Goal: Information Seeking & Learning: Learn about a topic

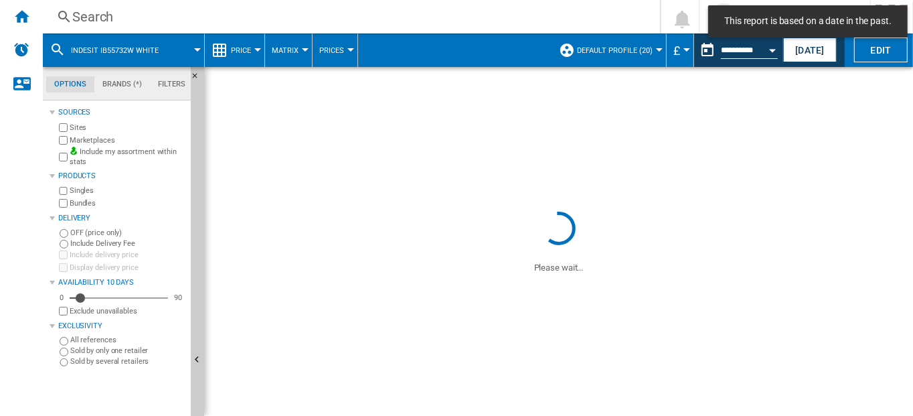
click at [91, 12] on div "Search" at bounding box center [348, 16] width 553 height 19
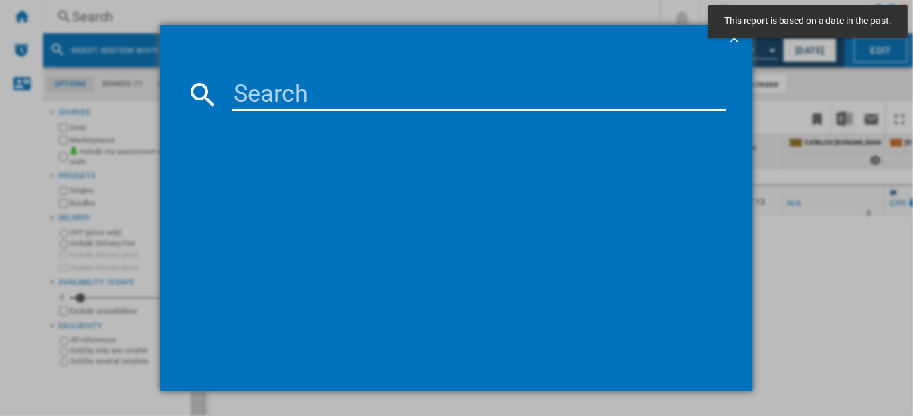
click at [255, 97] on input at bounding box center [479, 94] width 495 height 32
paste input "HTC18 T112 [GEOGRAPHIC_DATA]"
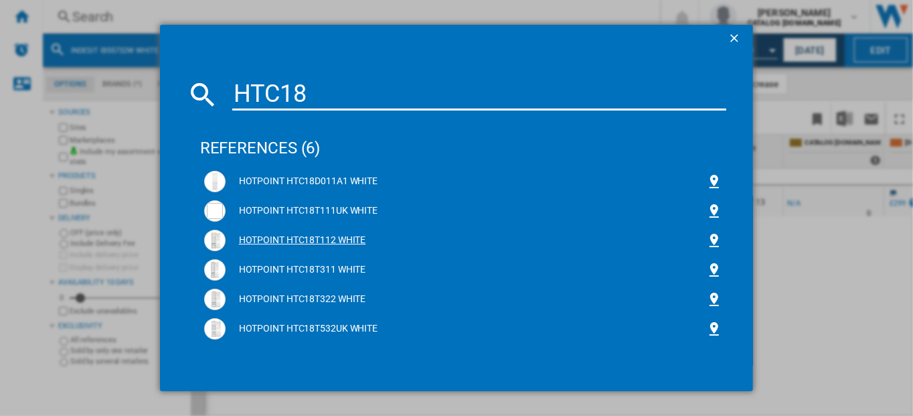
type input "HTC18"
click at [297, 238] on div "HOTPOINT HTC18T112 WHITE" at bounding box center [466, 240] width 481 height 13
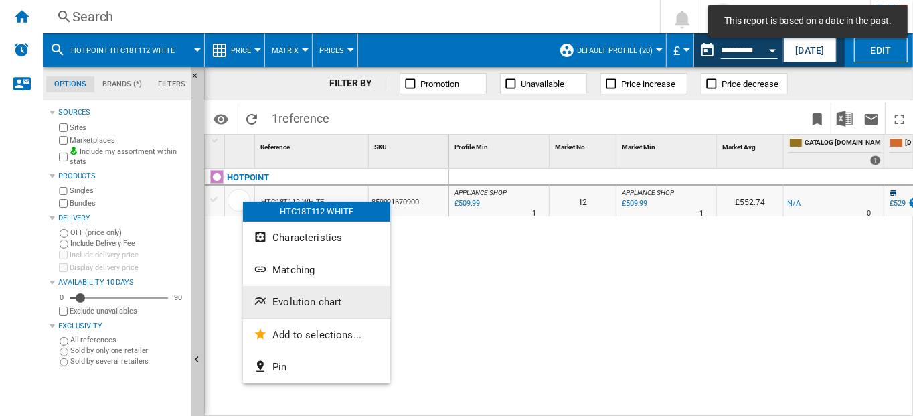
click at [276, 303] on span "Evolution chart" at bounding box center [306, 302] width 69 height 12
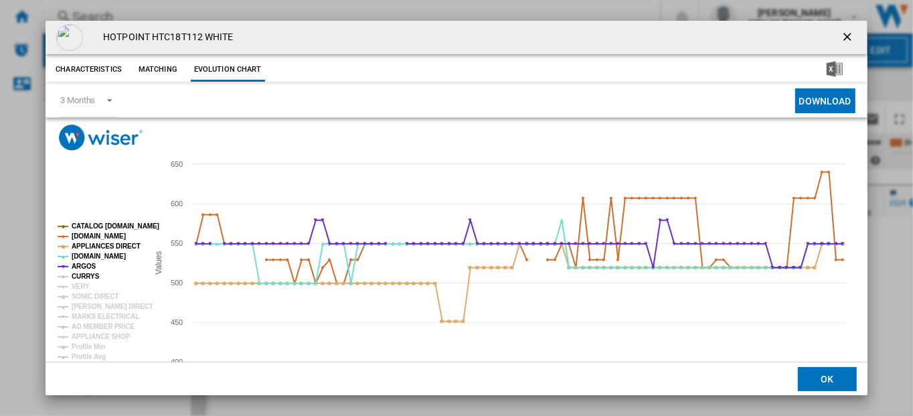
click at [85, 276] on tspan "CURRYS" at bounding box center [86, 275] width 28 height 7
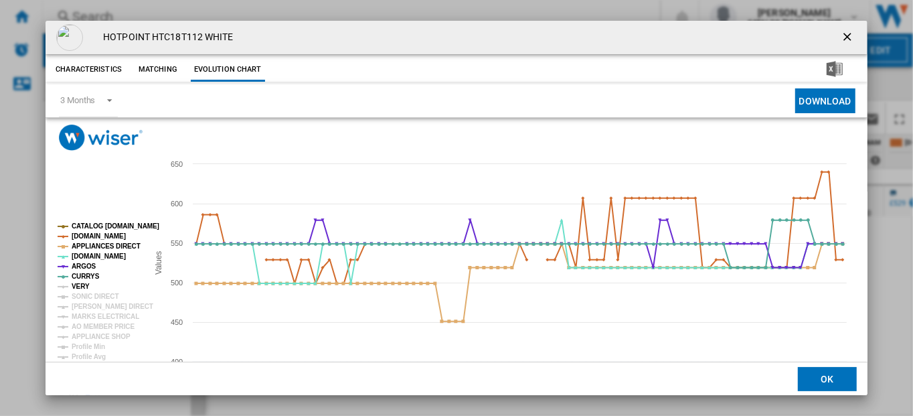
click at [83, 285] on tspan "VERY" at bounding box center [81, 286] width 18 height 7
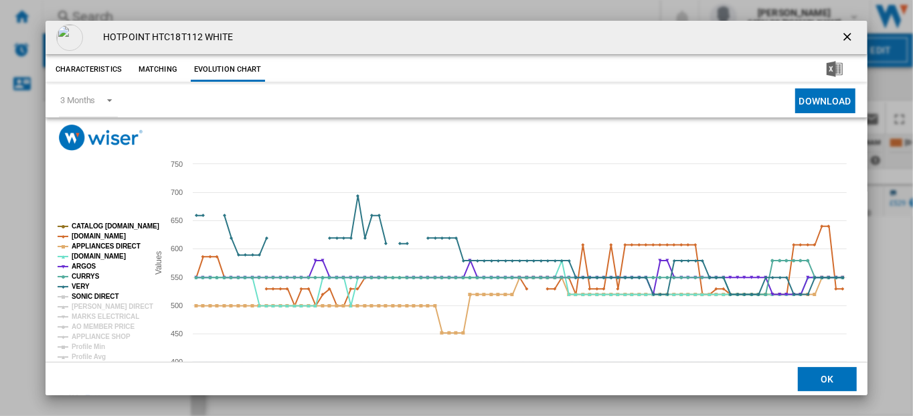
click at [89, 293] on tspan "SONIC DIRECT" at bounding box center [95, 296] width 47 height 7
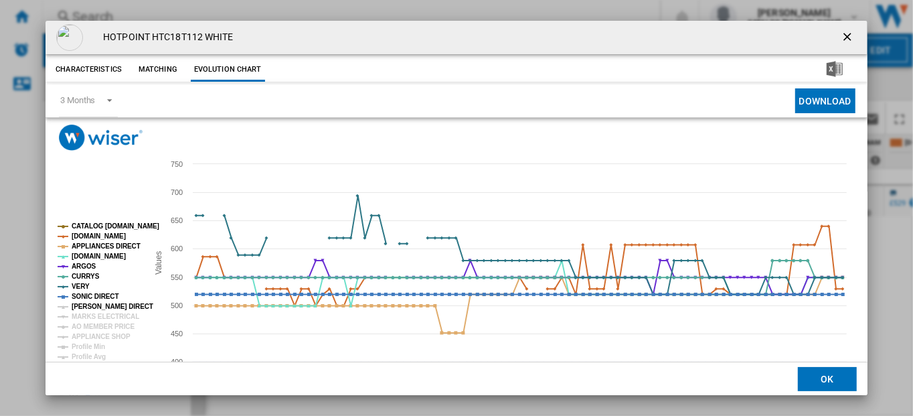
click at [94, 307] on tspan "[PERSON_NAME] DIRECT" at bounding box center [113, 306] width 82 height 7
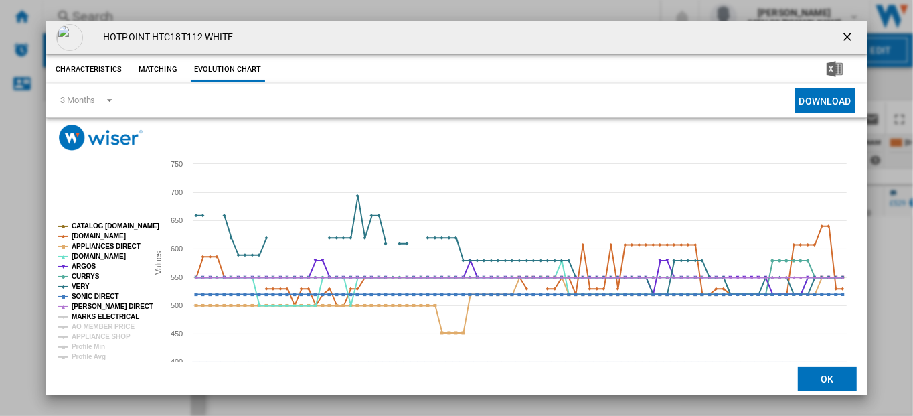
click at [101, 318] on tspan "MARKS ELECTRICAL" at bounding box center [106, 316] width 68 height 7
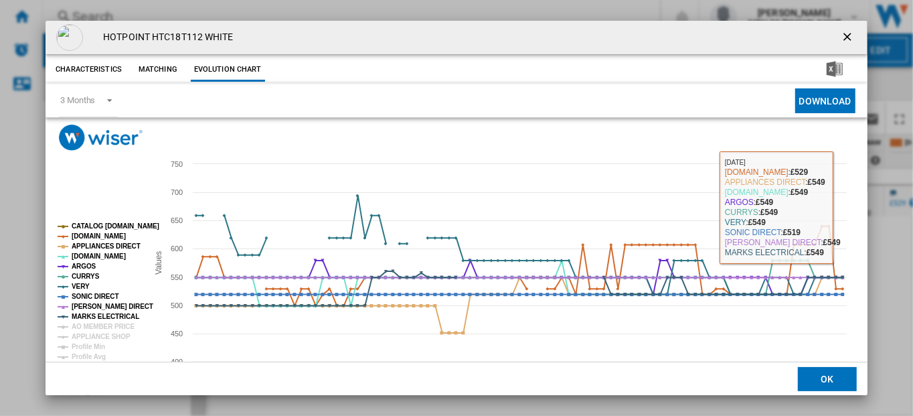
click at [894, 272] on div "HOTPOINT HTC18T112 WHITE Characteristics Matching Evolution chart price -£1 del…" at bounding box center [456, 208] width 913 height 416
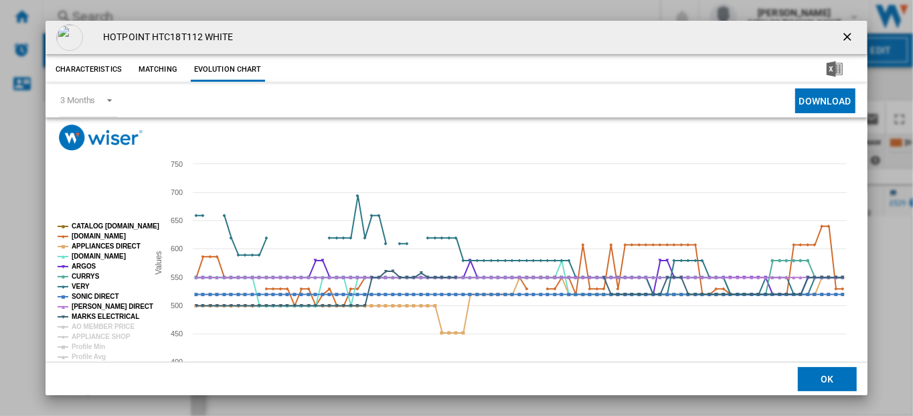
click at [843, 38] on ng-md-icon "getI18NText('BUTTONS.CLOSE_DIALOG')" at bounding box center [849, 38] width 16 height 16
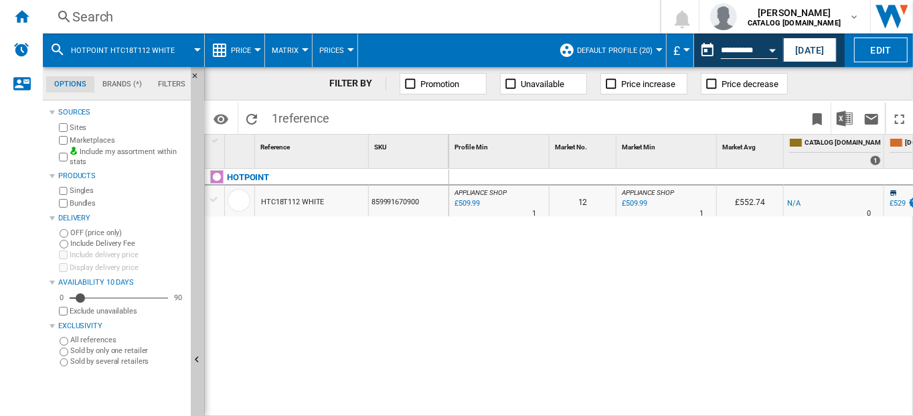
click at [415, 230] on div "HOTPOINT HTC18T112 WHITE 859991670900" at bounding box center [327, 289] width 244 height 241
